Goal: Task Accomplishment & Management: Complete application form

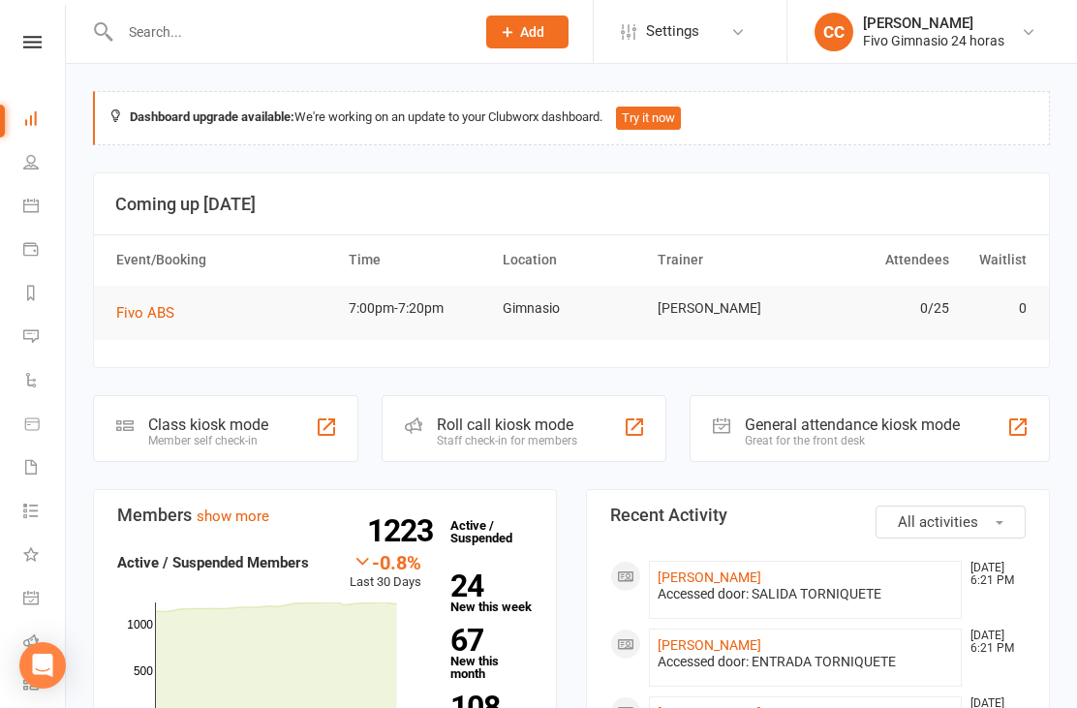
click at [381, 34] on input "text" at bounding box center [287, 31] width 347 height 27
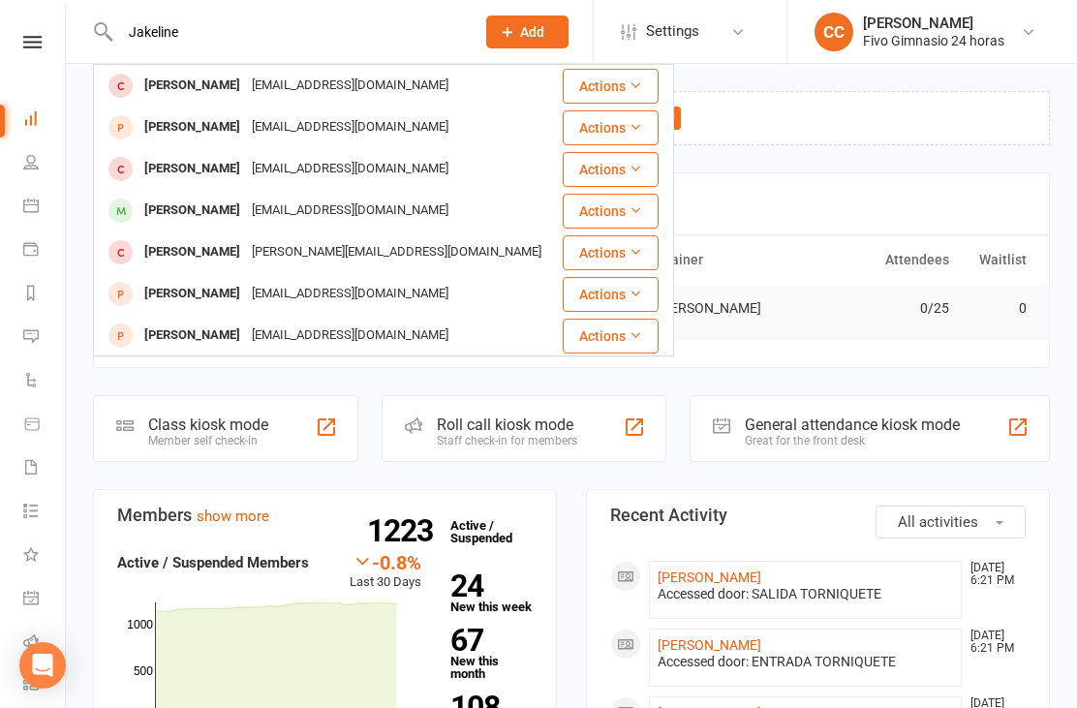
type input "Jakeline"
click at [454, 93] on div "[EMAIL_ADDRESS][DOMAIN_NAME]" at bounding box center [350, 86] width 208 height 28
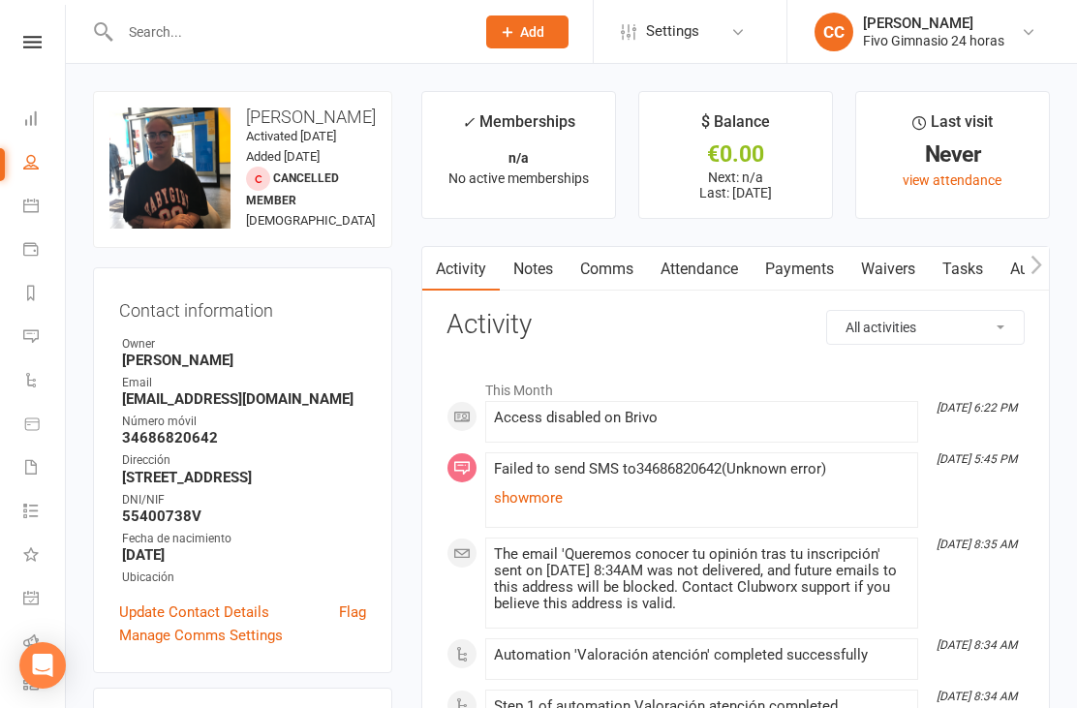
click at [897, 264] on link "Waivers" at bounding box center [888, 269] width 81 height 45
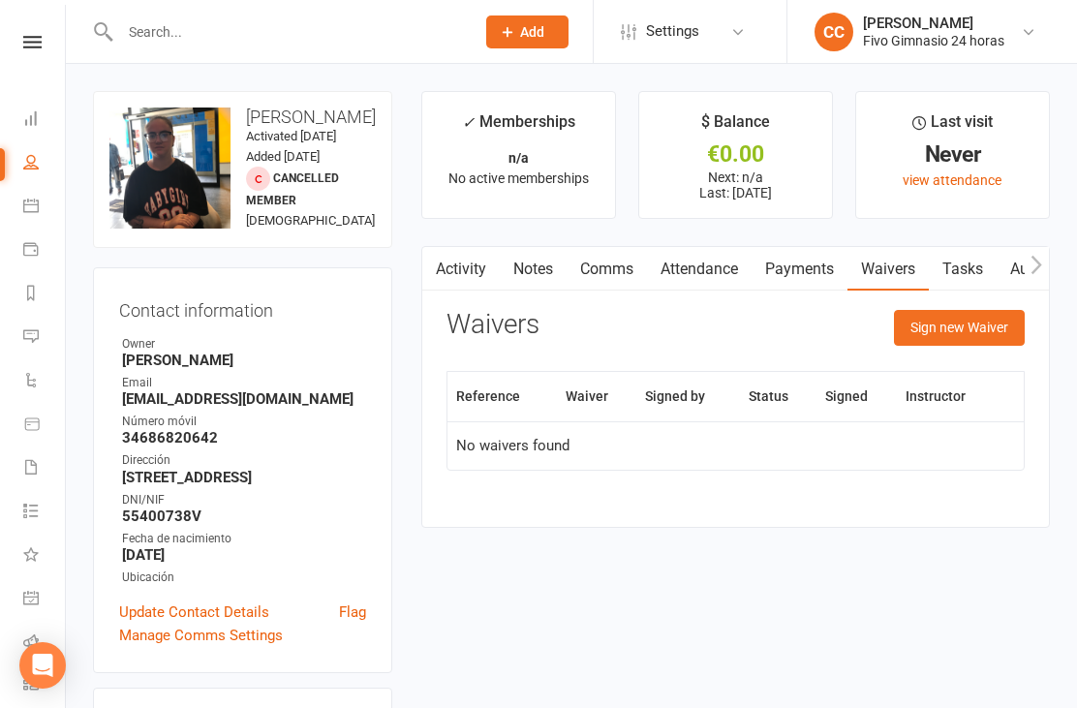
click at [944, 310] on button "Sign new Waiver" at bounding box center [959, 327] width 131 height 35
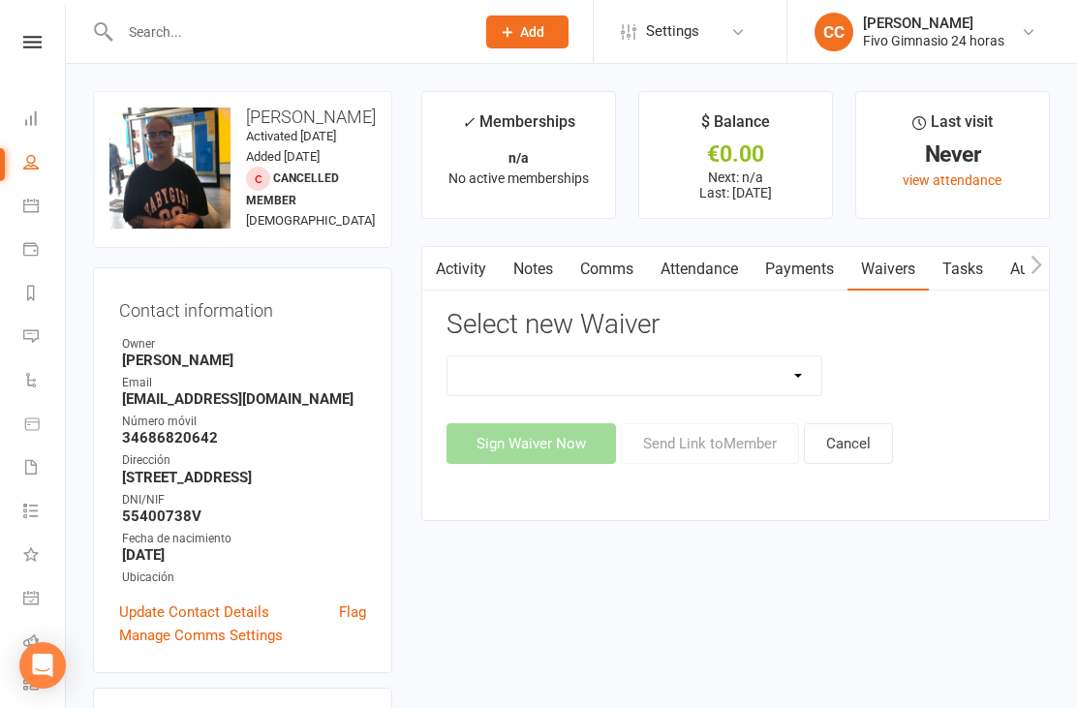
click at [739, 371] on select "Actualización De Datos De Pago Alta Online Certificación Finalización Contrato …" at bounding box center [635, 376] width 374 height 39
select select "1939"
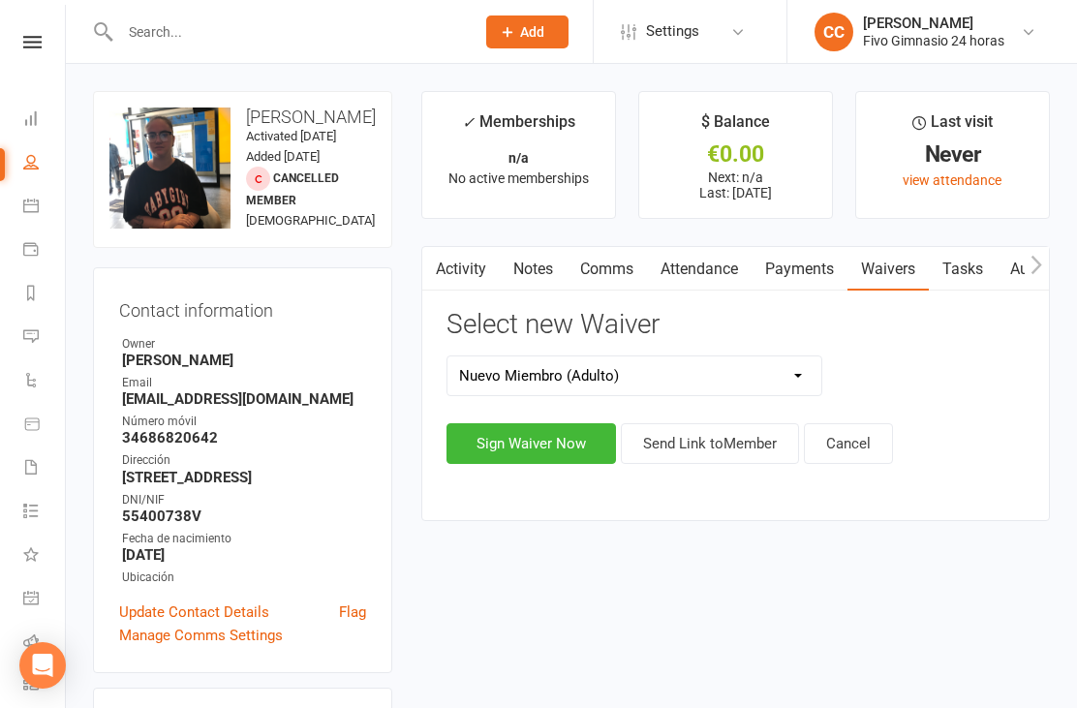
click at [555, 455] on button "Sign Waiver Now" at bounding box center [532, 443] width 170 height 41
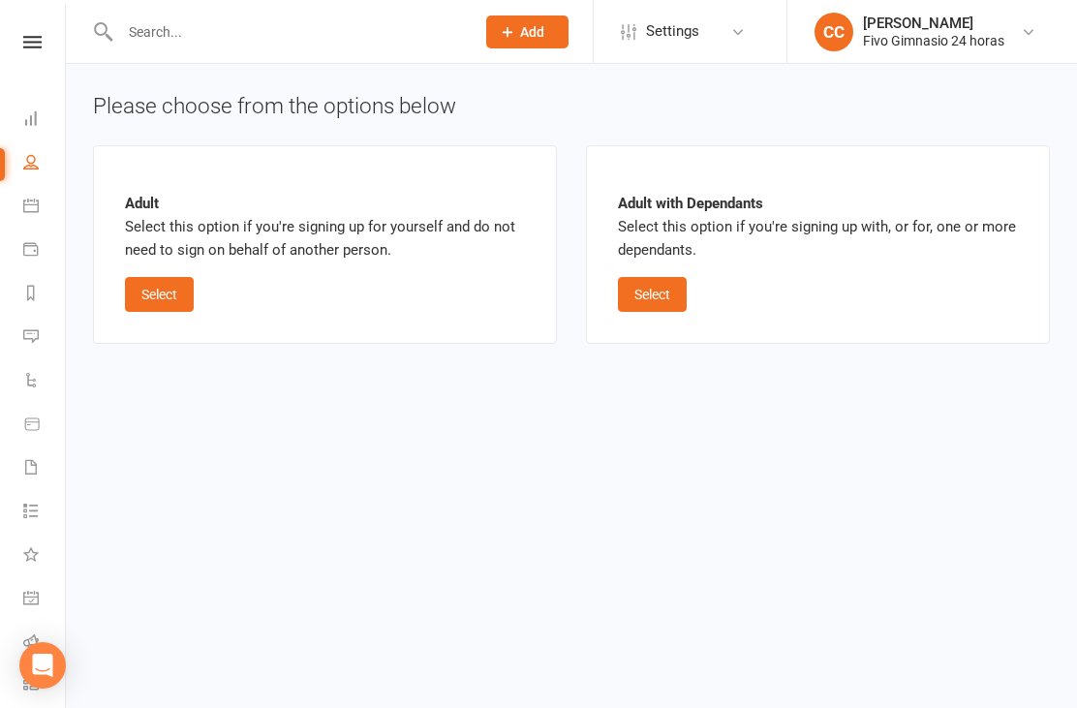
click at [167, 293] on button "Select" at bounding box center [159, 294] width 69 height 35
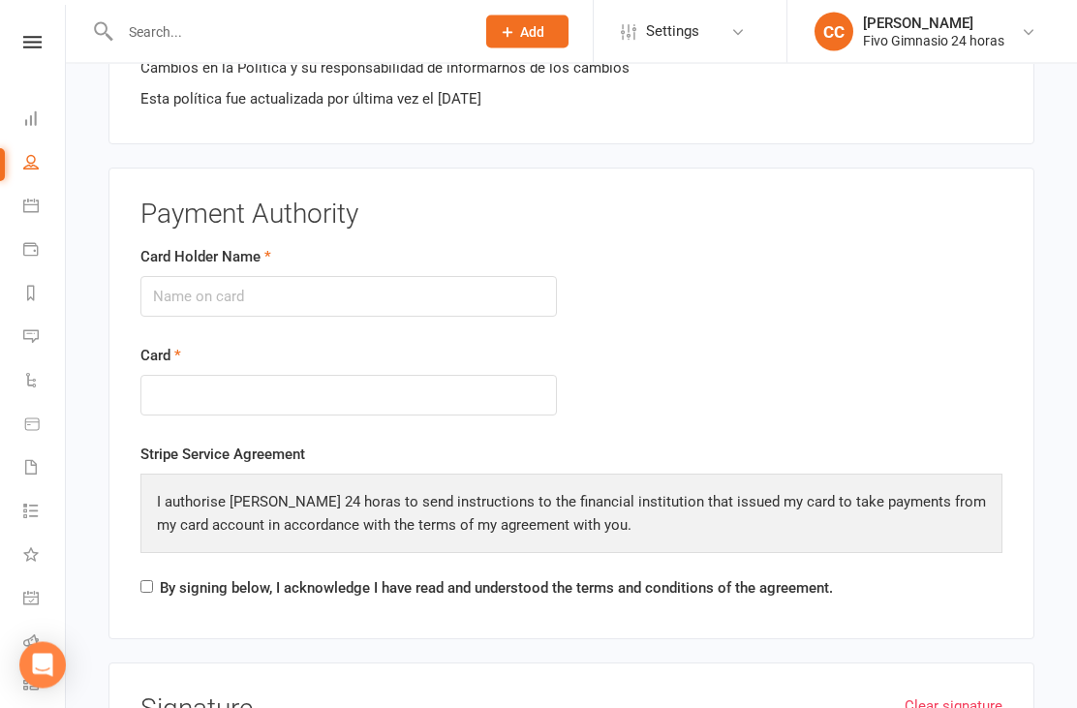
scroll to position [2109, 0]
click at [361, 287] on input "Card Holder Name" at bounding box center [348, 296] width 417 height 41
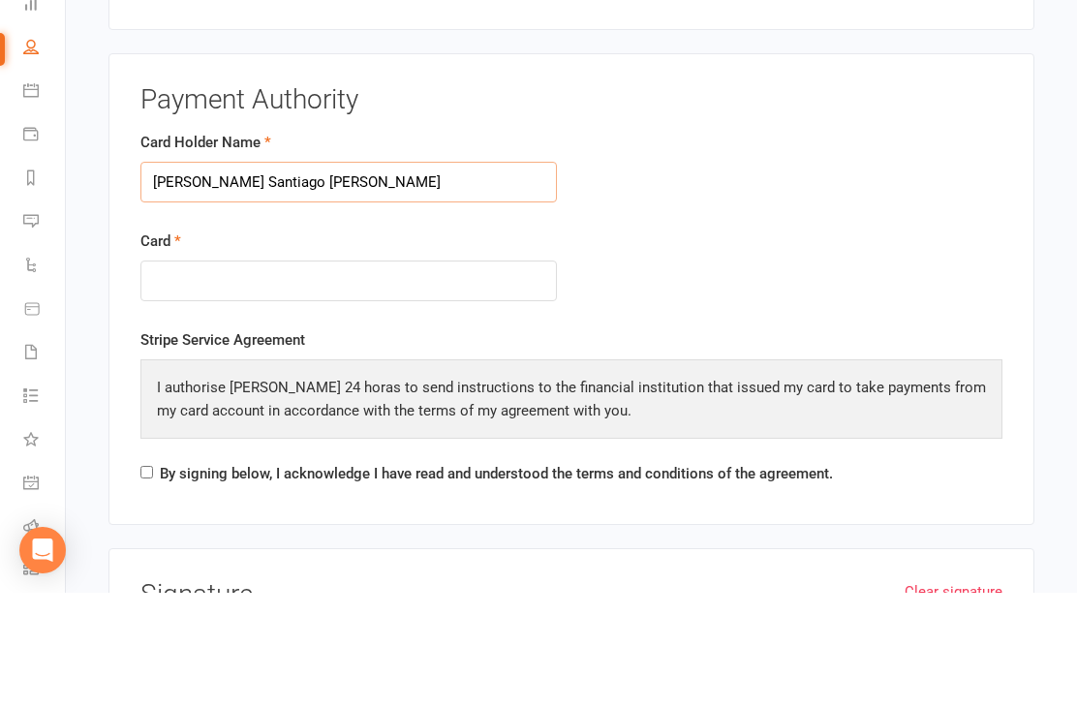
type input "[PERSON_NAME] Santiago [PERSON_NAME]"
click at [229, 376] on div at bounding box center [348, 397] width 417 height 42
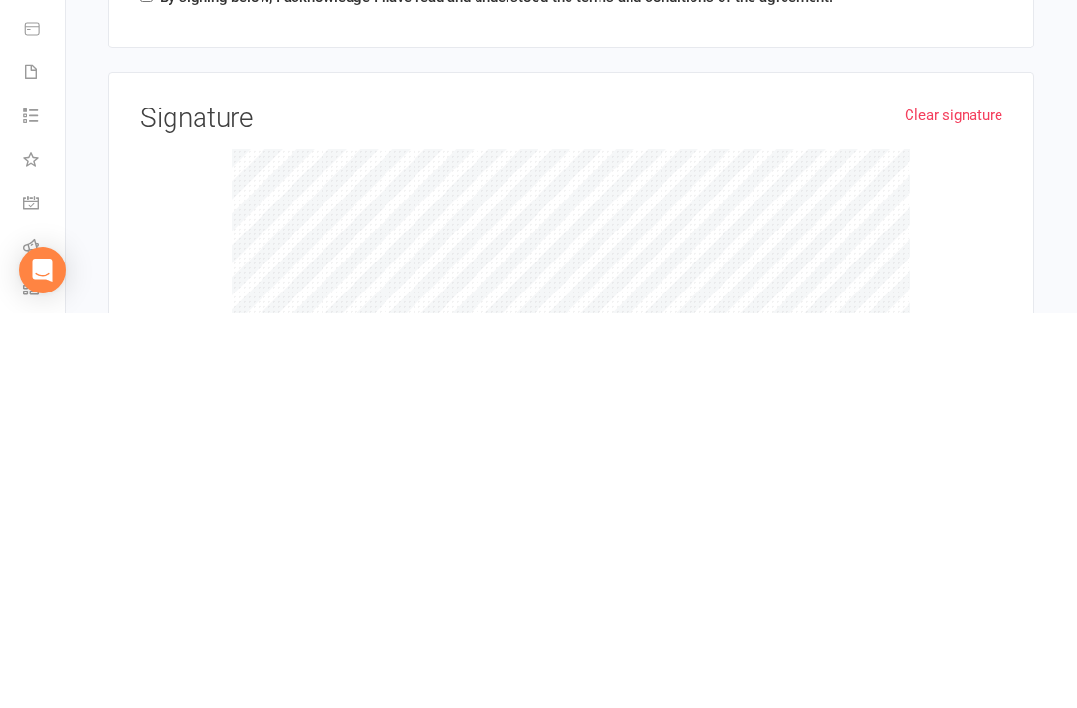
scroll to position [2701, 0]
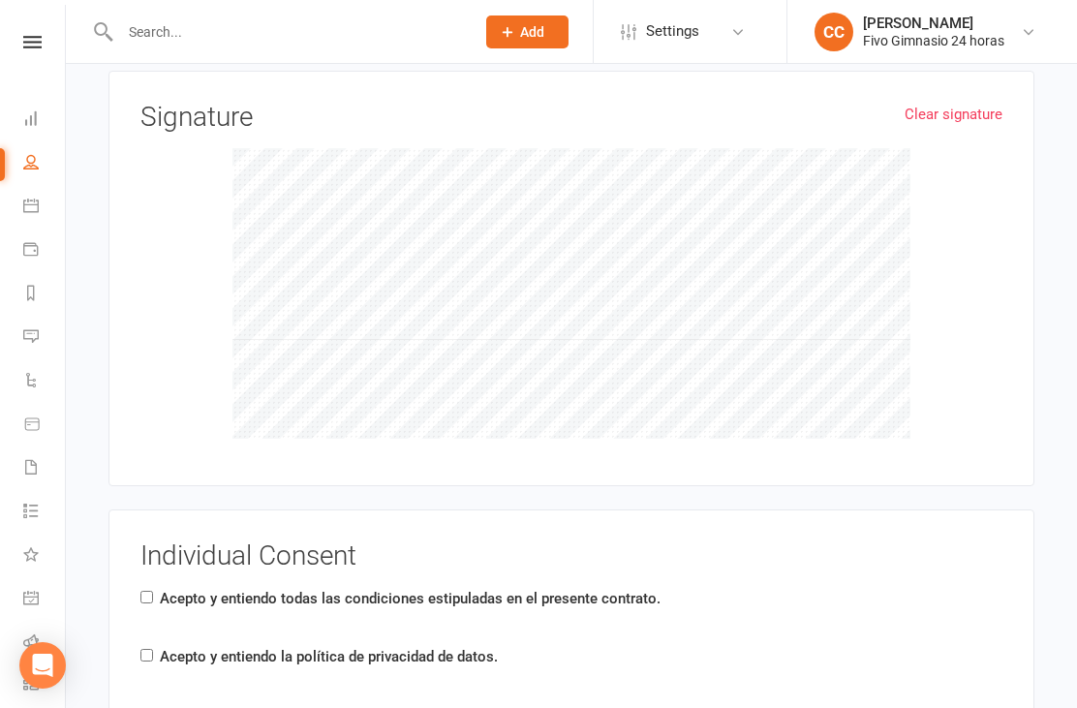
click at [139, 594] on div "Individual Consent Acepto y entiendo todas las condiciones estipuladas en el pr…" at bounding box center [572, 623] width 926 height 226
click at [153, 650] on input "Acepto y entiendo la política de privacidad de datos." at bounding box center [146, 655] width 13 height 13
checkbox input "true"
click at [151, 591] on input "Acepto y entiendo todas las condiciones estipuladas en el presente contrato." at bounding box center [146, 597] width 13 height 13
checkbox input "true"
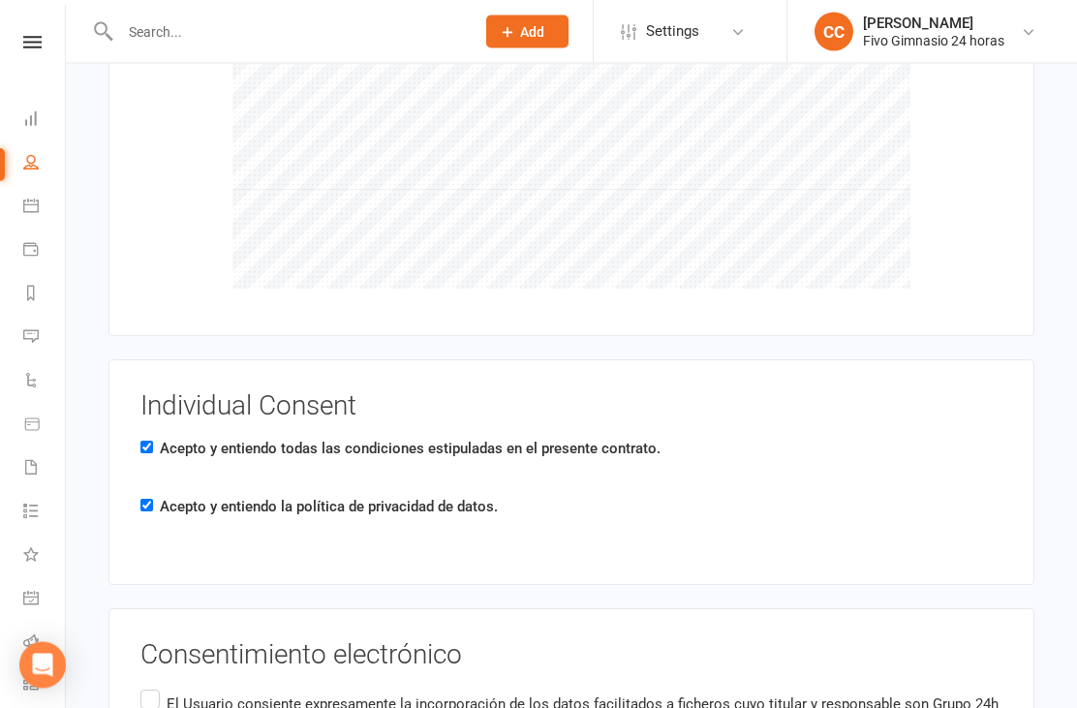
click at [147, 687] on input "El Usuario consiente expresamente la incorporación de los datos facilitados a f…" at bounding box center [146, 687] width 13 height 0
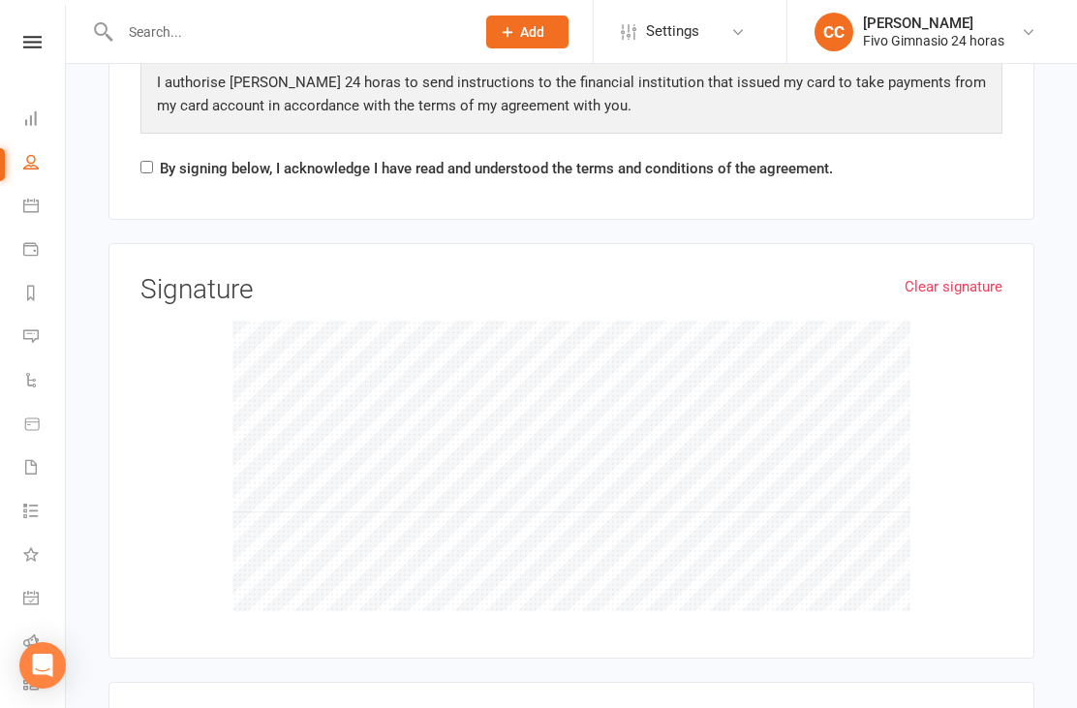
scroll to position [2530, 0]
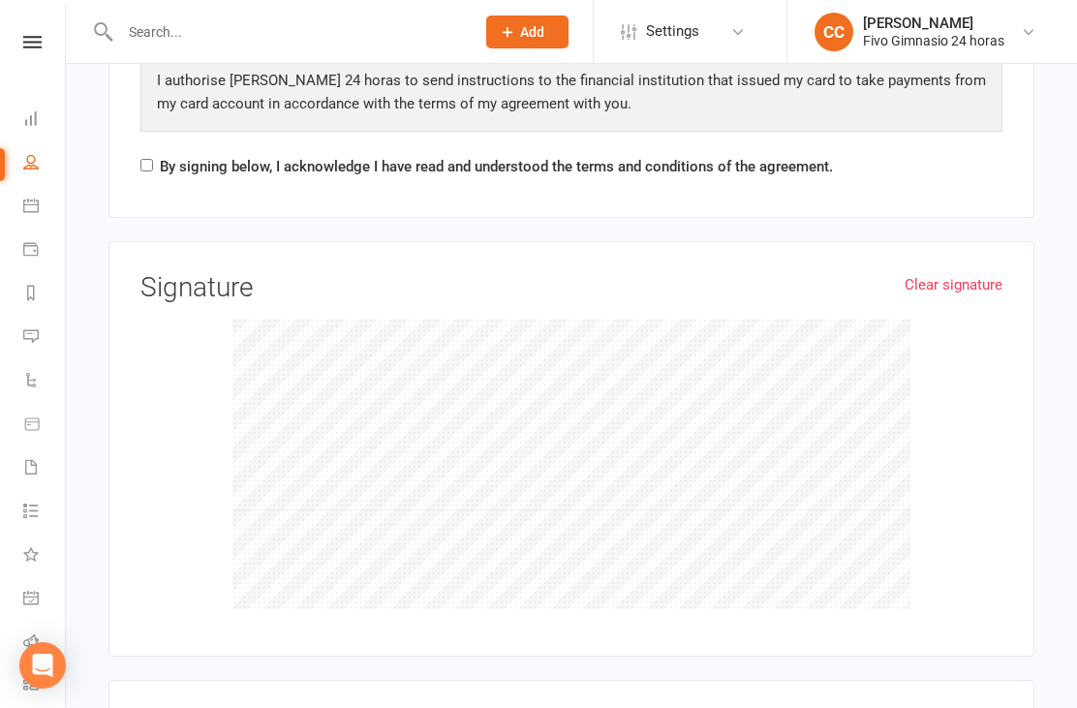
click at [141, 161] on input "By signing below, I acknowledge I have read and understood the terms and condit…" at bounding box center [146, 165] width 13 height 13
checkbox input "true"
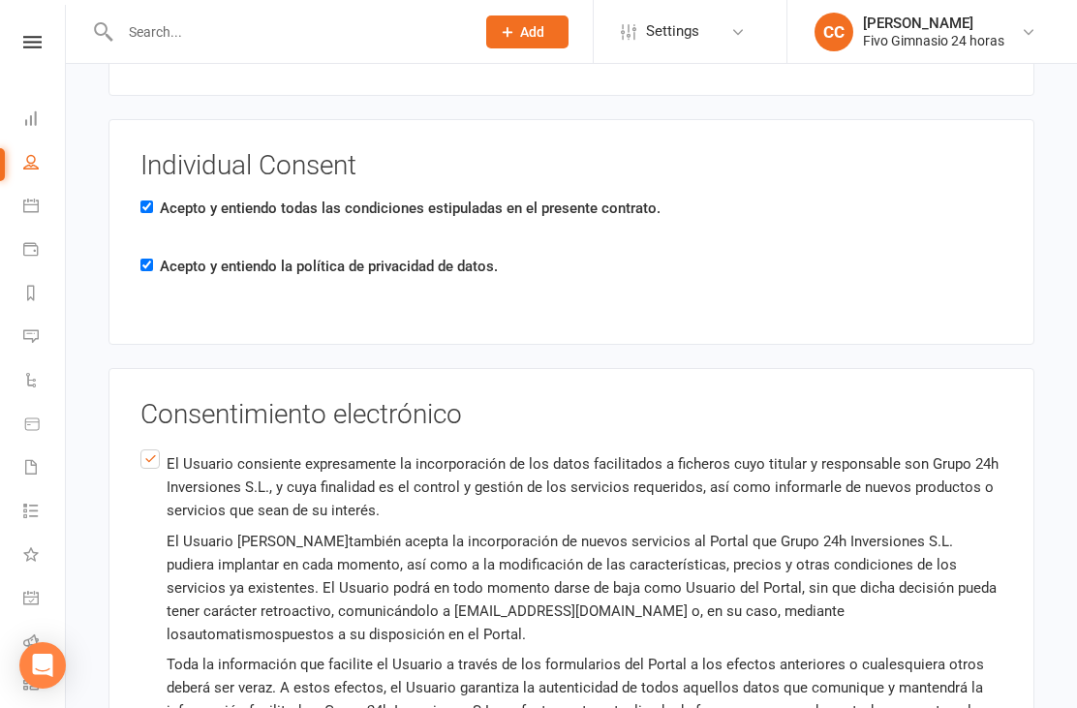
scroll to position [3314, 0]
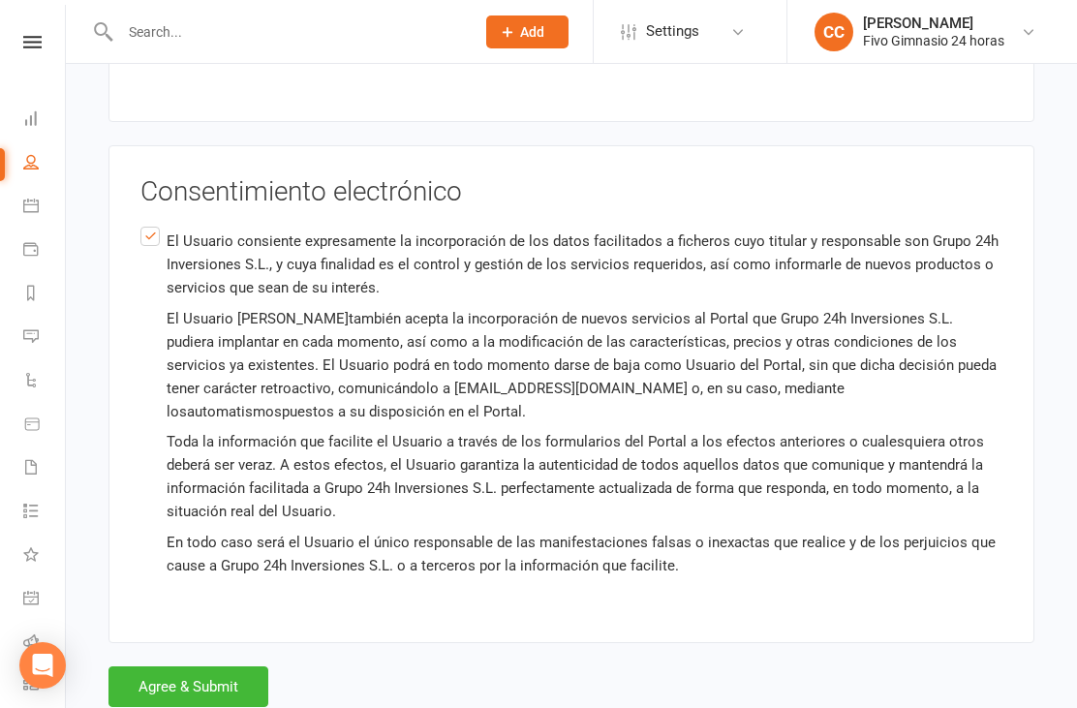
click at [233, 667] on button "Agree & Submit" at bounding box center [189, 687] width 160 height 41
click at [0, 0] on div "Loading" at bounding box center [0, 0] width 0 height 0
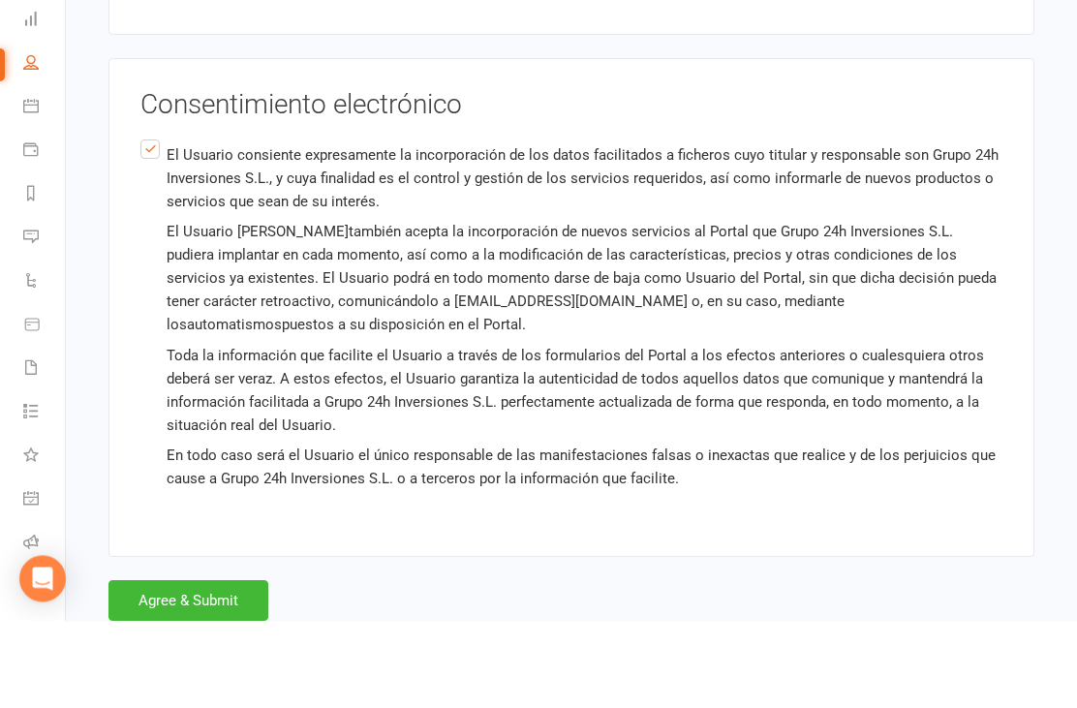
scroll to position [12, 0]
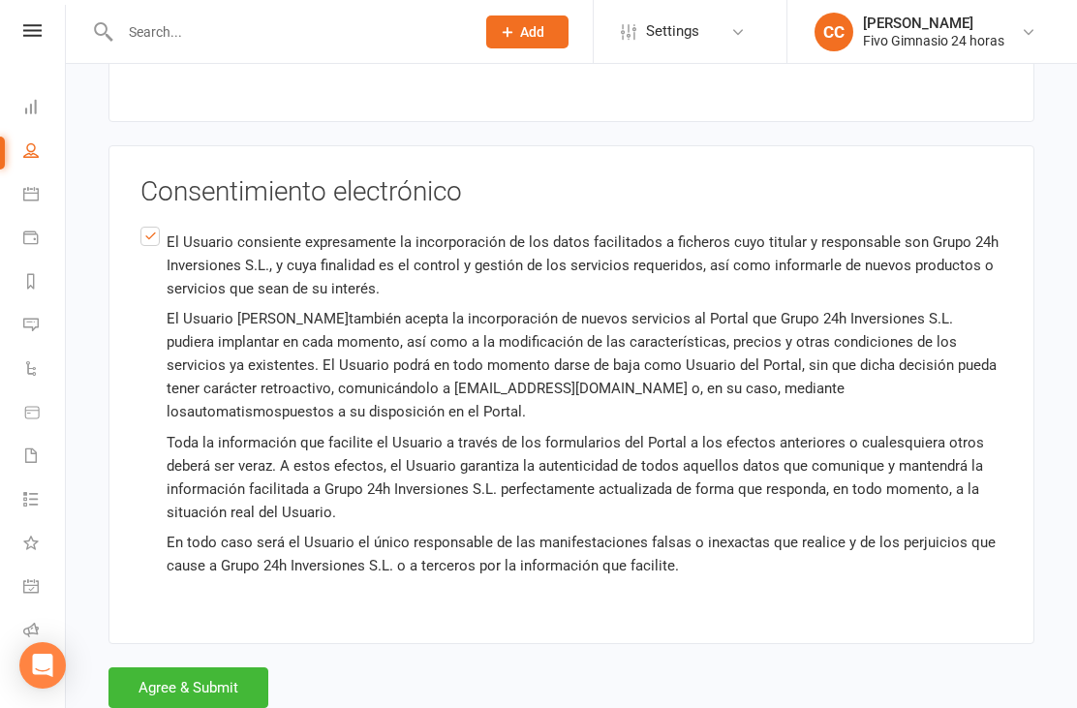
click at [190, 672] on button "Agree & Submit" at bounding box center [189, 687] width 160 height 41
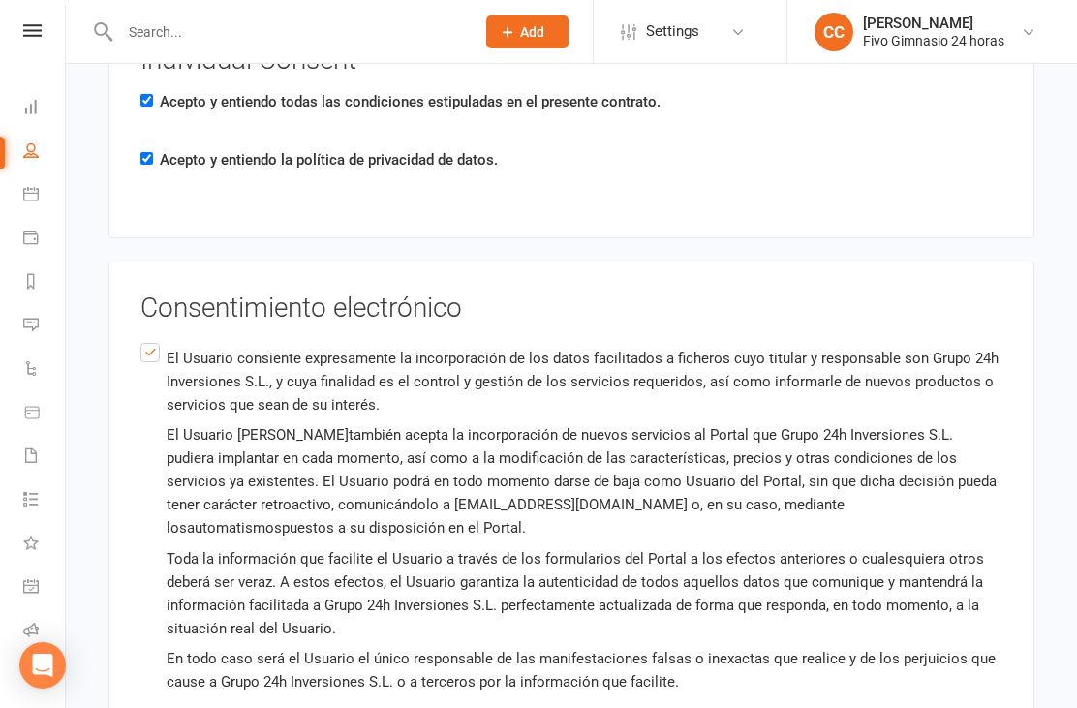
scroll to position [3378, 0]
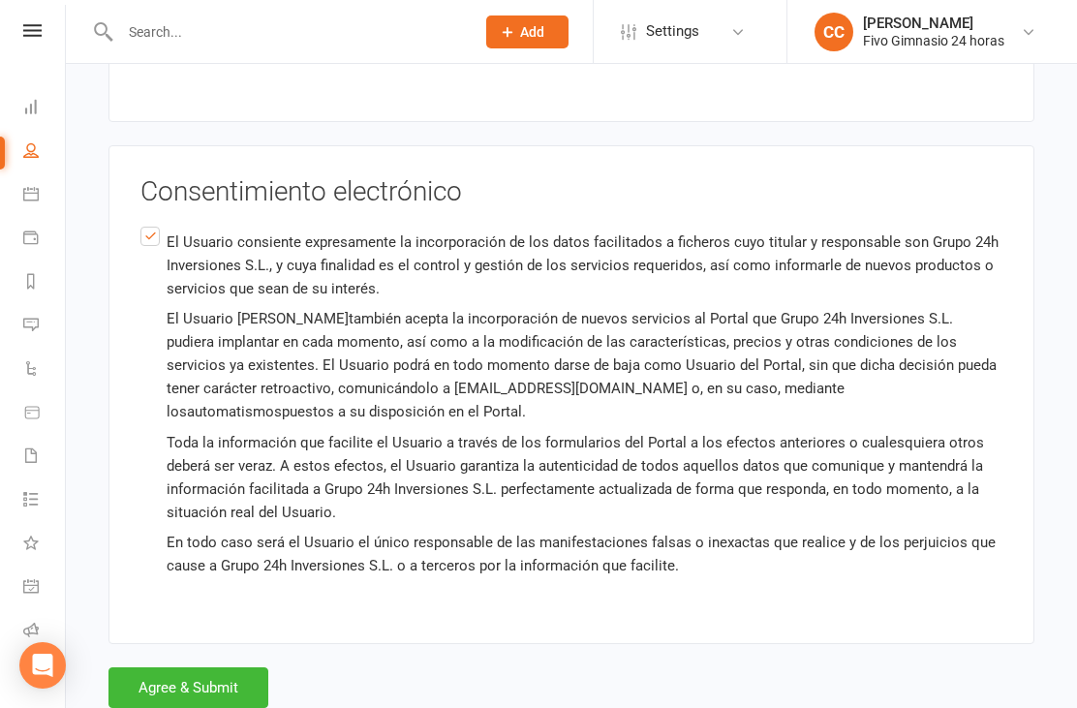
click at [173, 682] on button "Agree & Submit" at bounding box center [189, 687] width 160 height 41
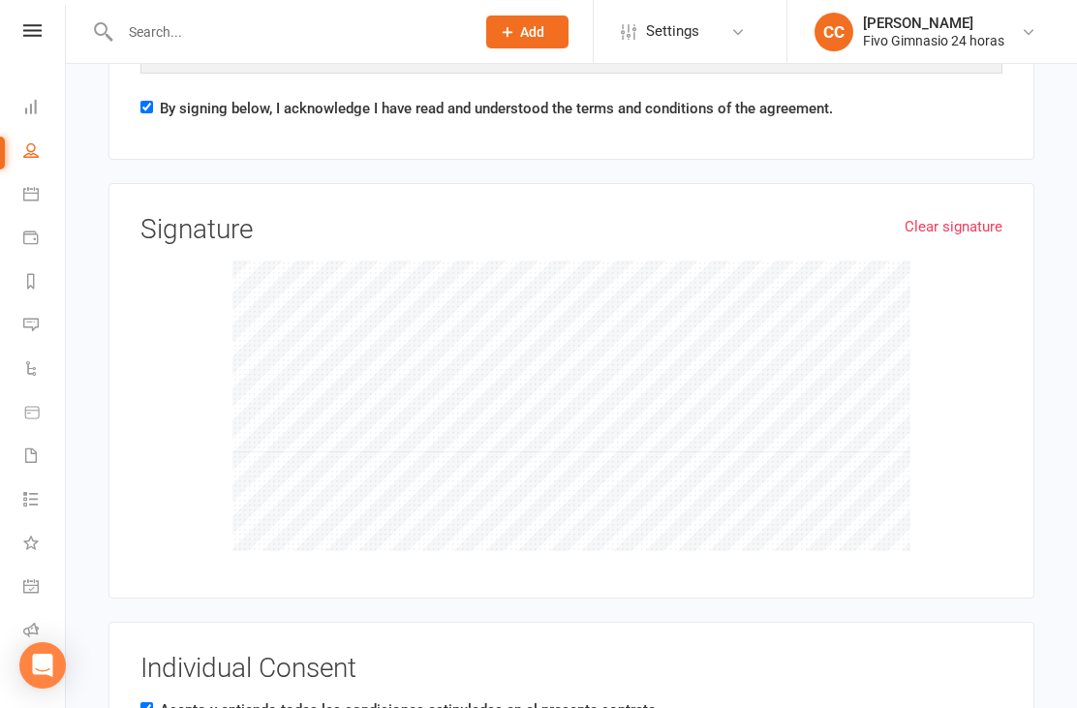
scroll to position [2651, 0]
click at [948, 227] on link "Clear signature" at bounding box center [954, 228] width 98 height 23
